Goal: Task Accomplishment & Management: Complete application form

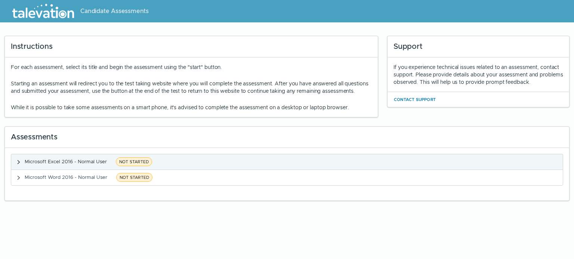
click at [16, 165] on icon "button" at bounding box center [19, 162] width 6 height 6
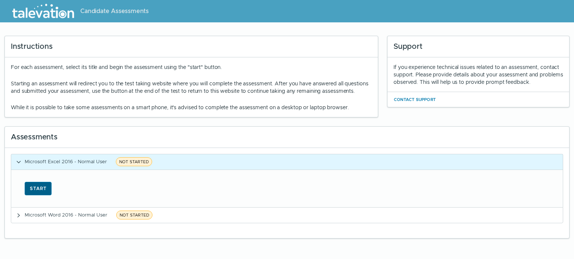
click at [42, 196] on button "Start" at bounding box center [38, 188] width 27 height 13
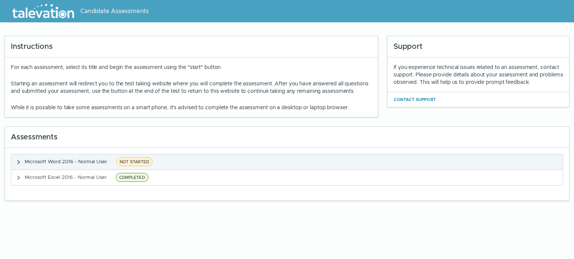
click at [136, 165] on span "NOT STARTED" at bounding box center [134, 162] width 36 height 9
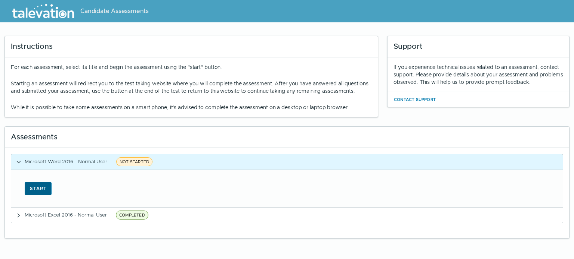
click at [48, 194] on button "Start" at bounding box center [38, 188] width 27 height 13
